Goal: Transaction & Acquisition: Obtain resource

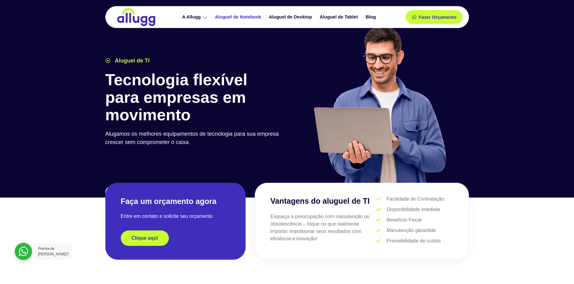
click at [245, 19] on link "Aluguel de Notebook" at bounding box center [239, 17] width 54 height 11
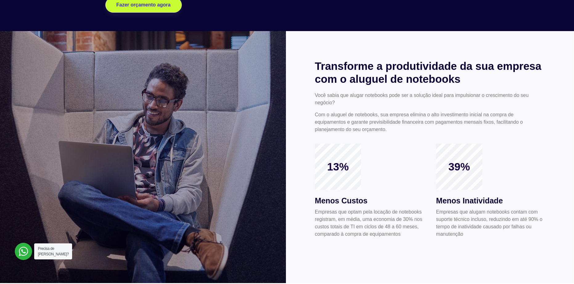
scroll to position [123, 0]
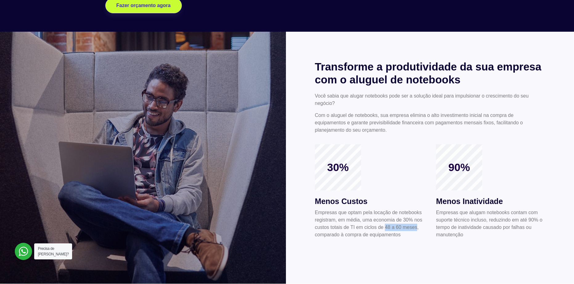
drag, startPoint x: 385, startPoint y: 229, endPoint x: 417, endPoint y: 229, distance: 32.0
click at [417, 229] on p "Empresas que optam pela locação de notebooks registram, em média, uma economia …" at bounding box center [369, 224] width 109 height 30
click at [421, 245] on div at bounding box center [430, 158] width 288 height 252
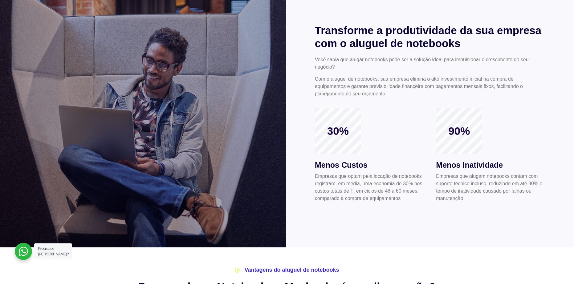
scroll to position [185, 0]
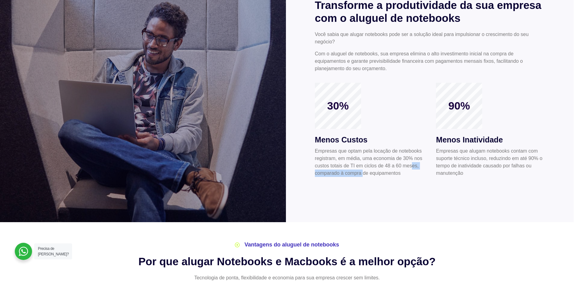
click at [413, 169] on p "Empresas que optam pela locação de notebooks registram, em média, uma economia …" at bounding box center [369, 163] width 109 height 30
click at [419, 168] on p "Empresas que optam pela locação de notebooks registram, em média, uma economia …" at bounding box center [369, 163] width 109 height 30
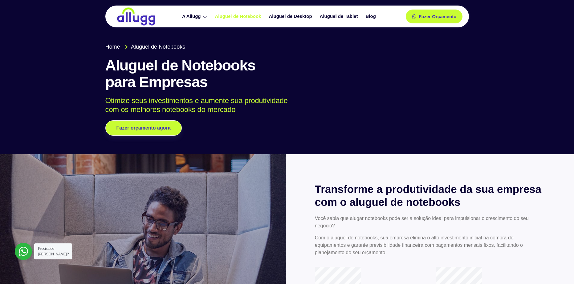
scroll to position [0, 0]
